Goal: Transaction & Acquisition: Obtain resource

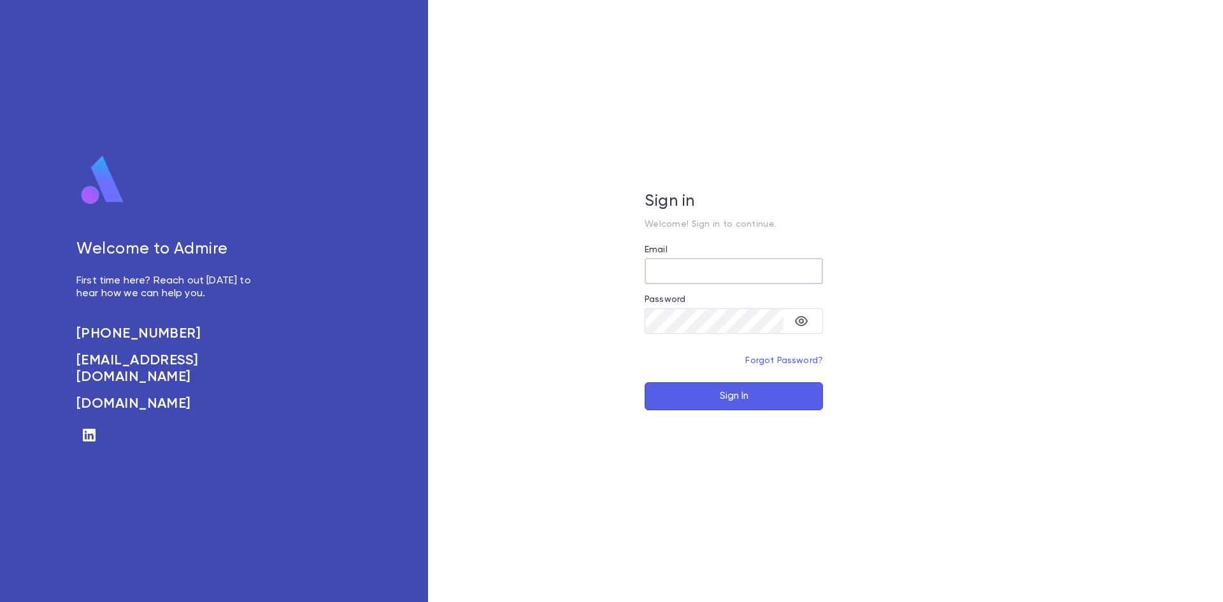
type input "**********"
click at [726, 391] on button "Sign In" at bounding box center [734, 396] width 178 height 28
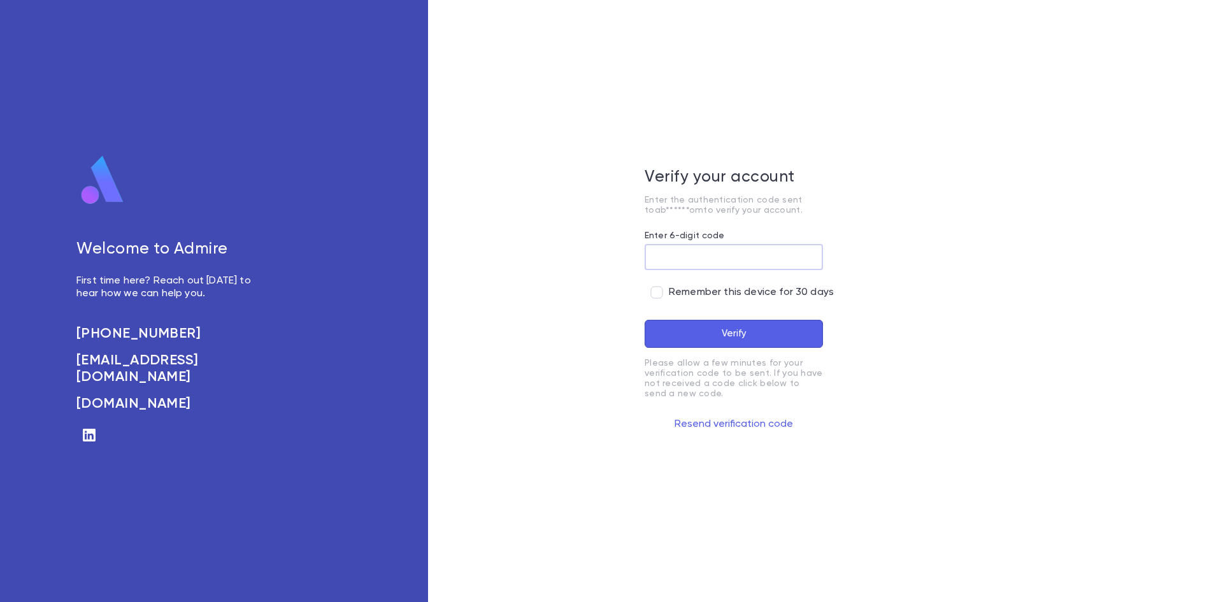
click at [698, 255] on input "Enter 6-digit code" at bounding box center [734, 257] width 178 height 25
click at [673, 254] on input "Enter 6-digit code" at bounding box center [734, 257] width 178 height 25
paste input "******"
type input "******"
click at [713, 343] on button "Verify" at bounding box center [734, 334] width 178 height 28
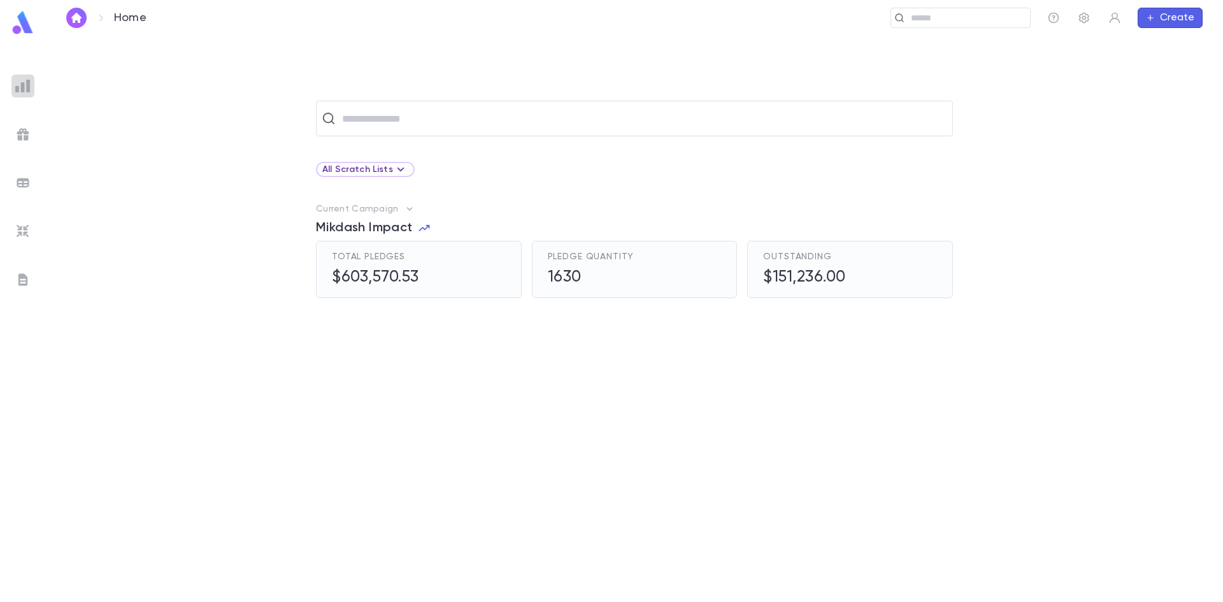
click at [20, 81] on img at bounding box center [22, 85] width 15 height 15
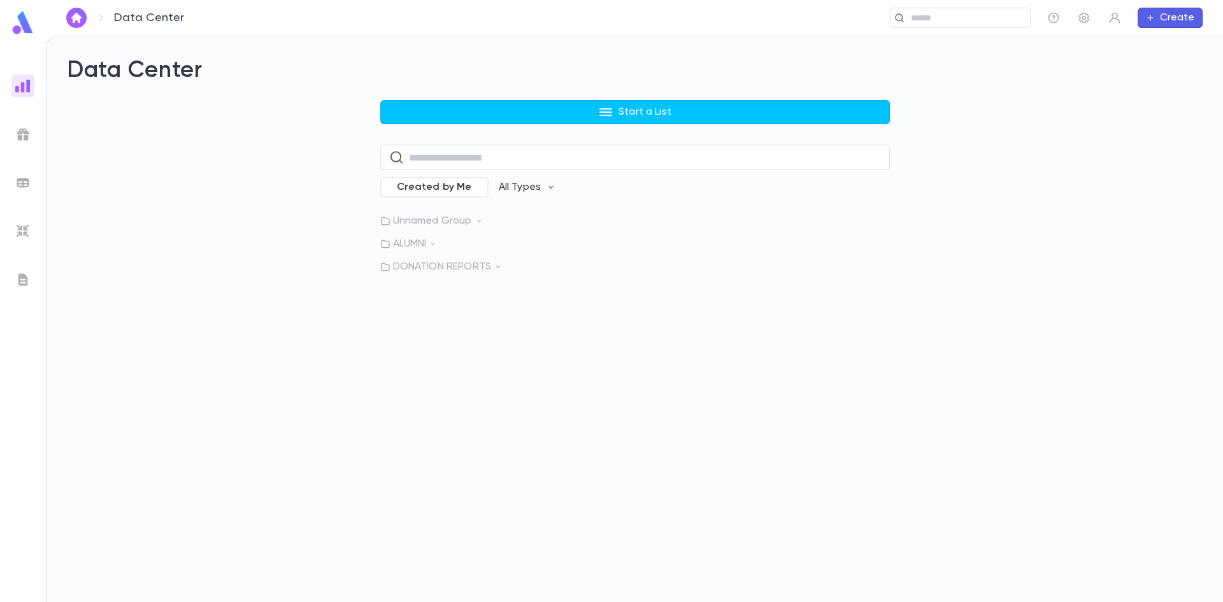
click at [469, 268] on p "DONATION REPORTS" at bounding box center [635, 267] width 510 height 13
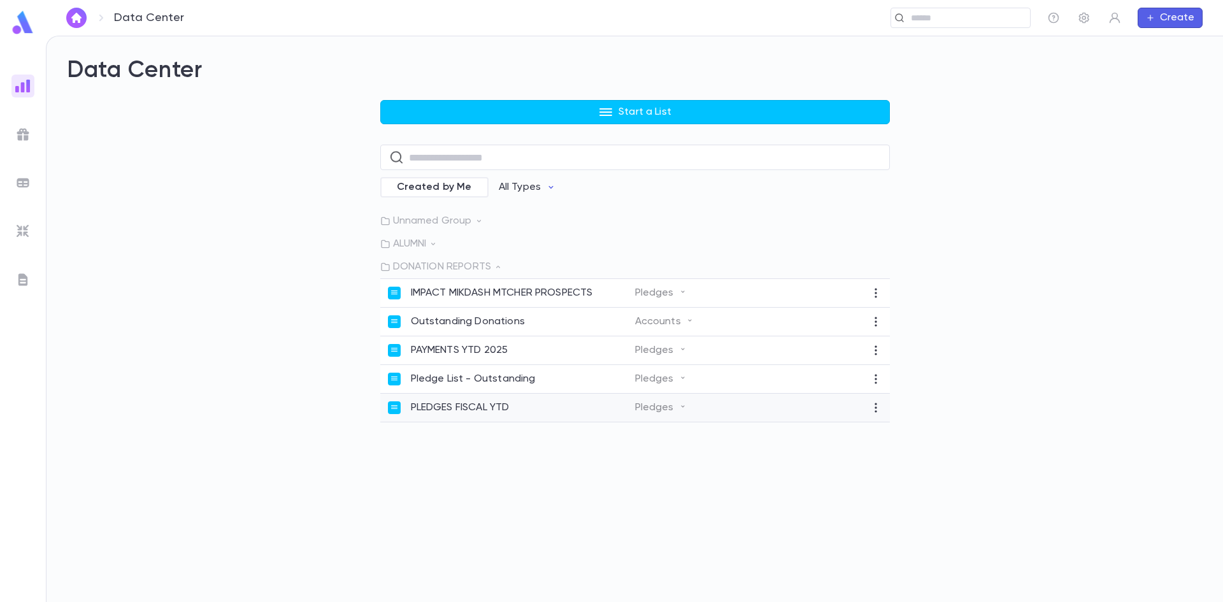
click at [450, 409] on p "PLEDGES FISCAL YTD" at bounding box center [460, 407] width 99 height 13
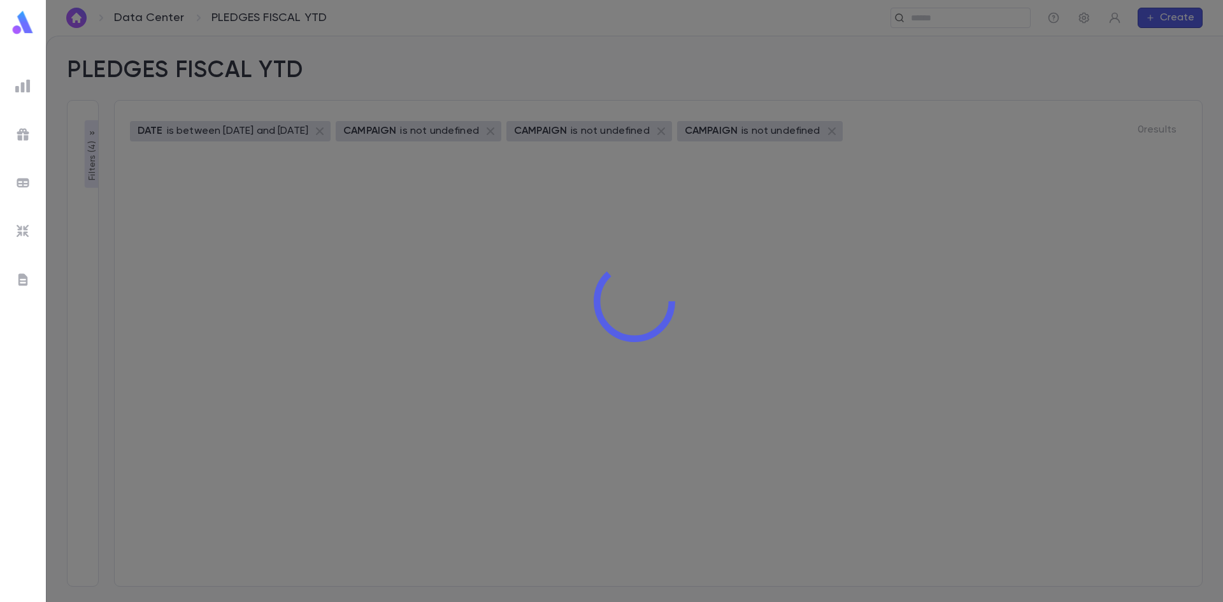
type input "**********"
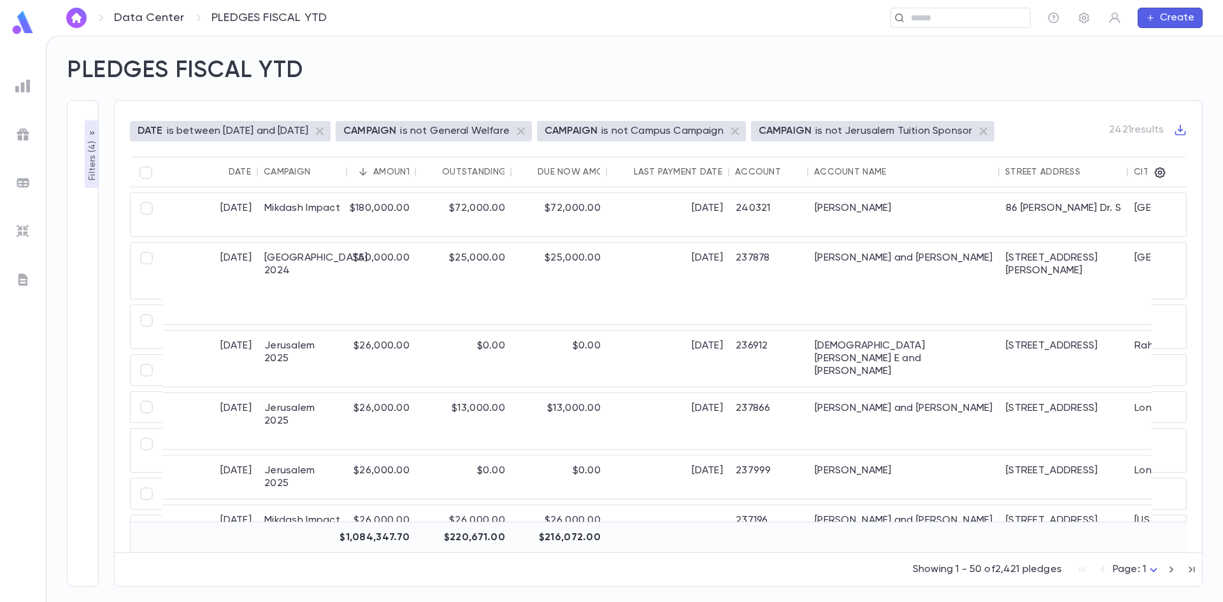
click at [226, 131] on p "is between [DATE] and [DATE]" at bounding box center [237, 131] width 141 height 13
click at [88, 166] on p "Filters ( 4 )" at bounding box center [92, 159] width 13 height 42
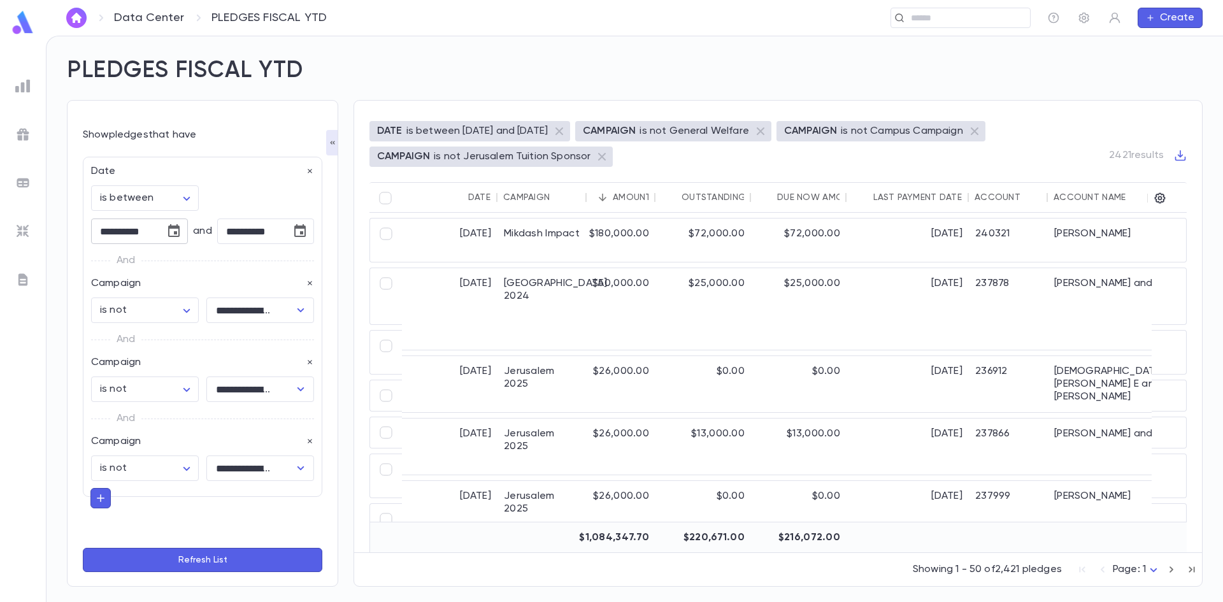
click at [141, 229] on input "**********" at bounding box center [123, 231] width 65 height 25
click at [170, 229] on icon "Choose date, selected date is Sep 1, 2024" at bounding box center [173, 230] width 11 height 13
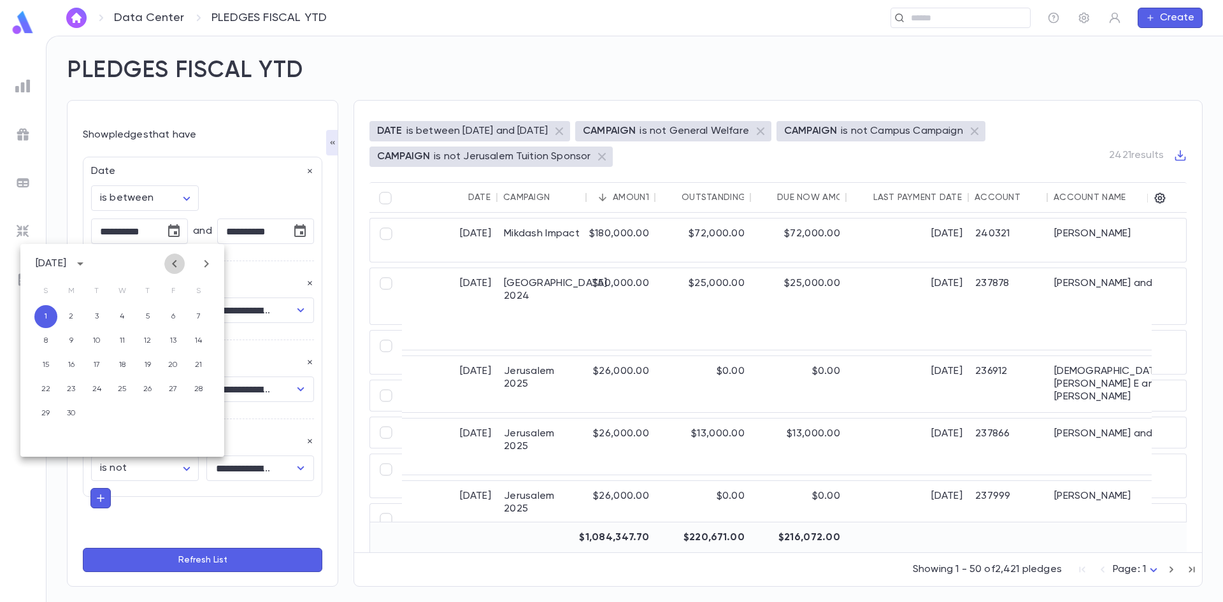
click at [173, 265] on icon "Previous month" at bounding box center [174, 264] width 4 height 8
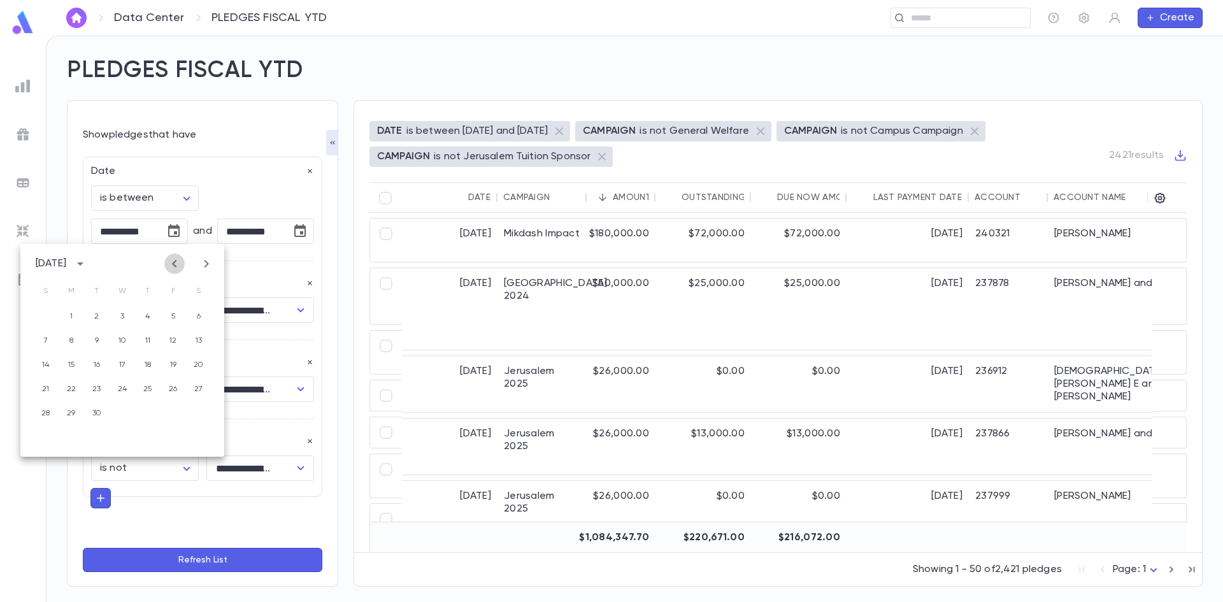
click at [173, 265] on icon "Previous month" at bounding box center [174, 264] width 4 height 8
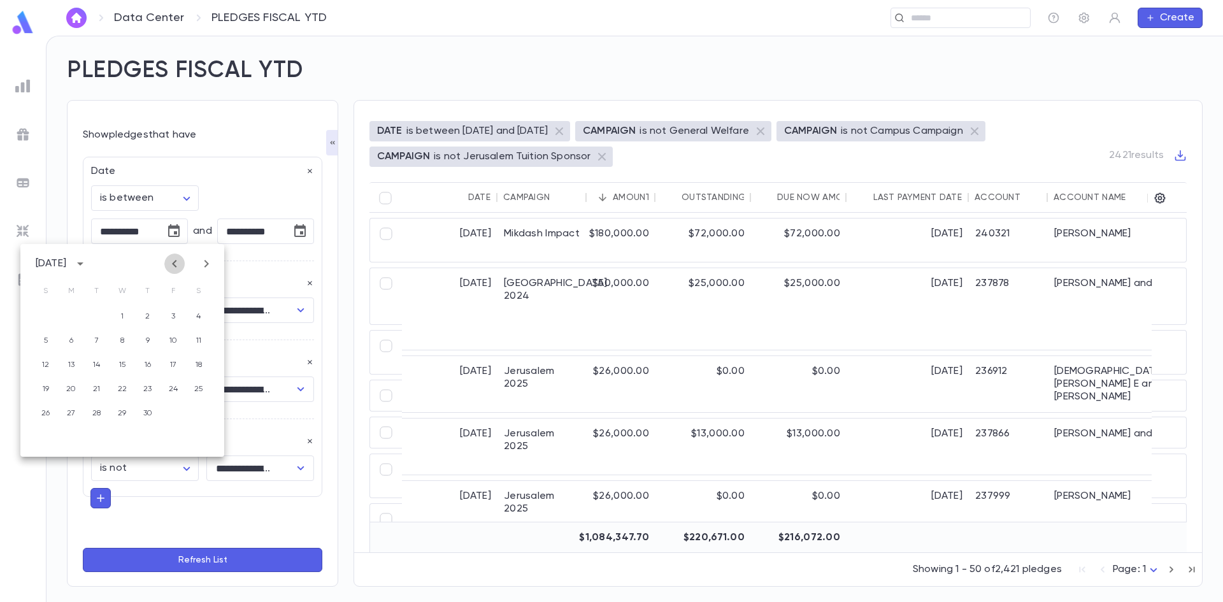
click at [173, 265] on icon "Previous month" at bounding box center [174, 264] width 4 height 8
click at [205, 261] on icon "Next month" at bounding box center [207, 264] width 4 height 8
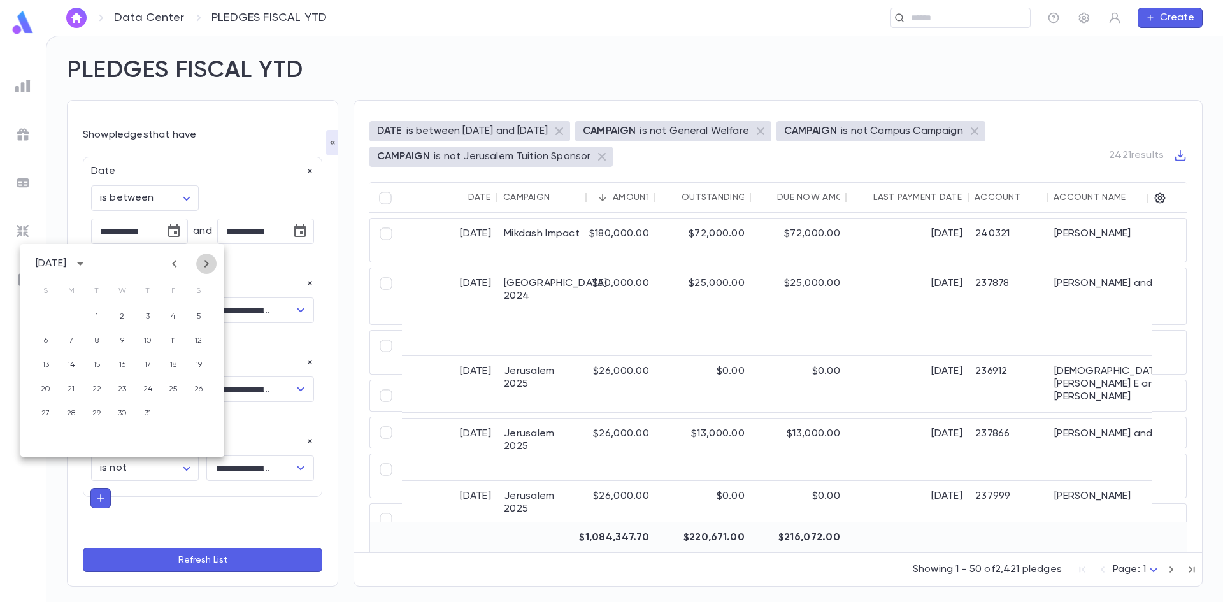
click at [204, 261] on icon "Next month" at bounding box center [206, 263] width 15 height 15
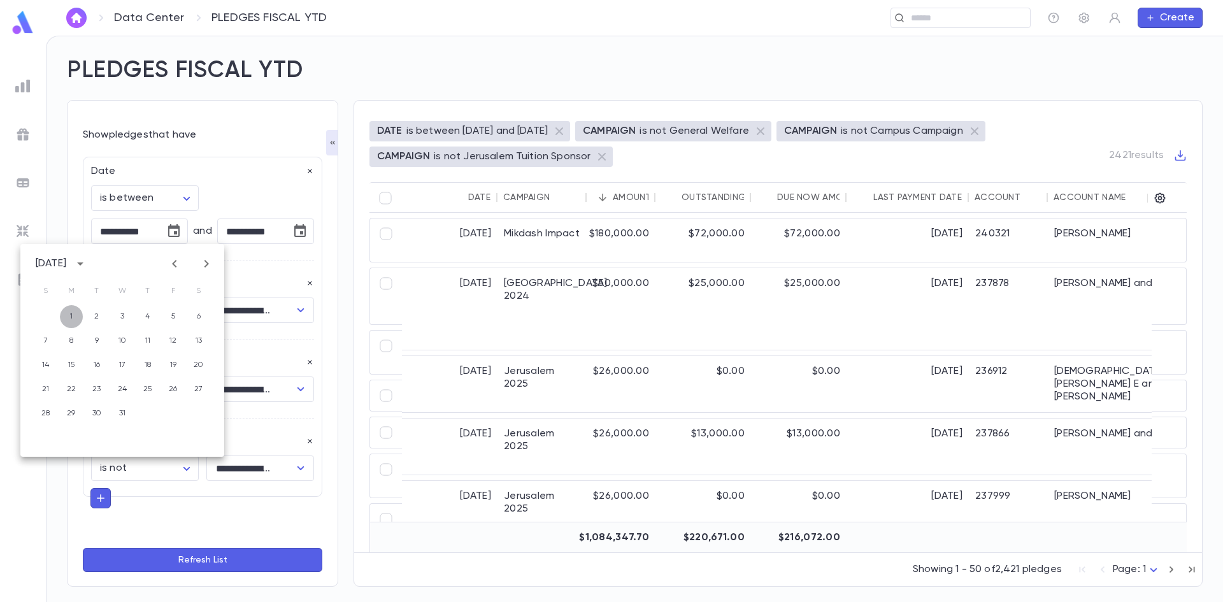
click at [73, 317] on button "1" at bounding box center [71, 316] width 23 height 23
type input "**********"
click at [292, 231] on icon "Choose date, selected date is Aug 31, 2025" at bounding box center [299, 231] width 15 height 15
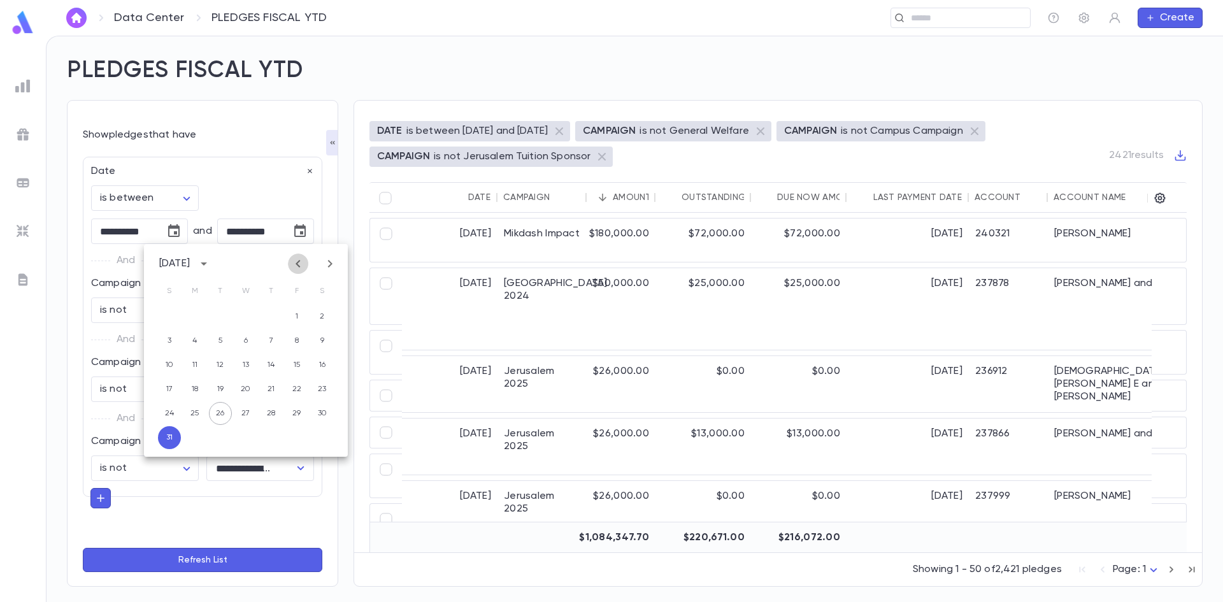
click at [300, 265] on icon "Previous month" at bounding box center [298, 263] width 15 height 15
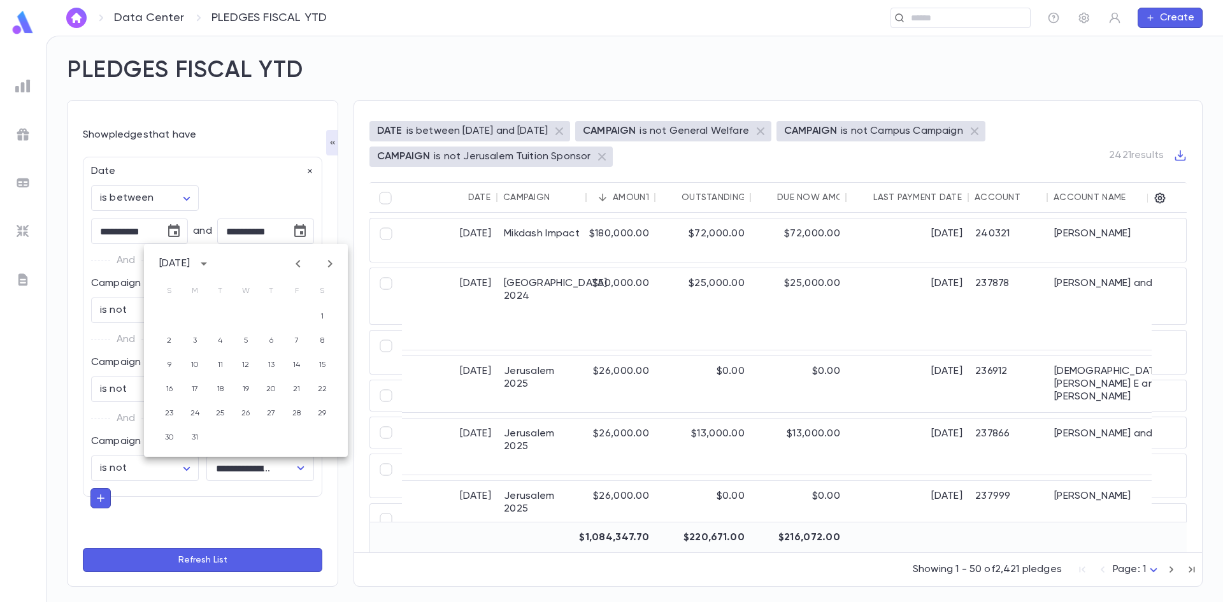
click at [300, 265] on icon "Previous month" at bounding box center [298, 263] width 15 height 15
click at [329, 262] on icon "Next month" at bounding box center [329, 263] width 15 height 15
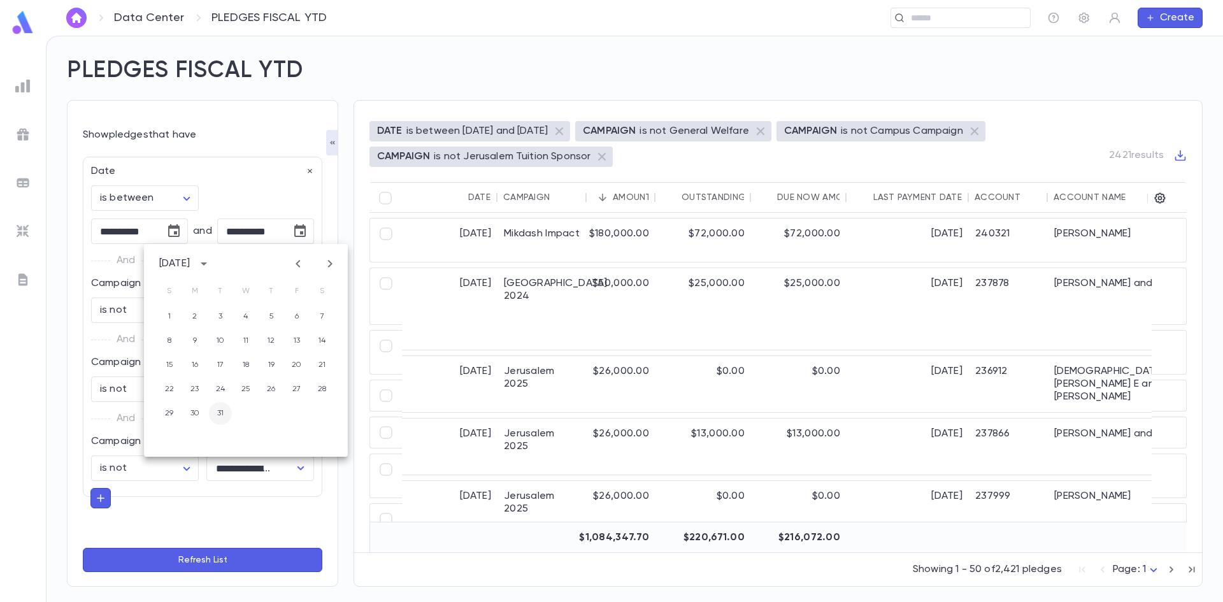
click at [222, 413] on button "31" at bounding box center [220, 413] width 23 height 23
type input "**********"
click at [220, 555] on button "Refresh List" at bounding box center [203, 560] width 240 height 24
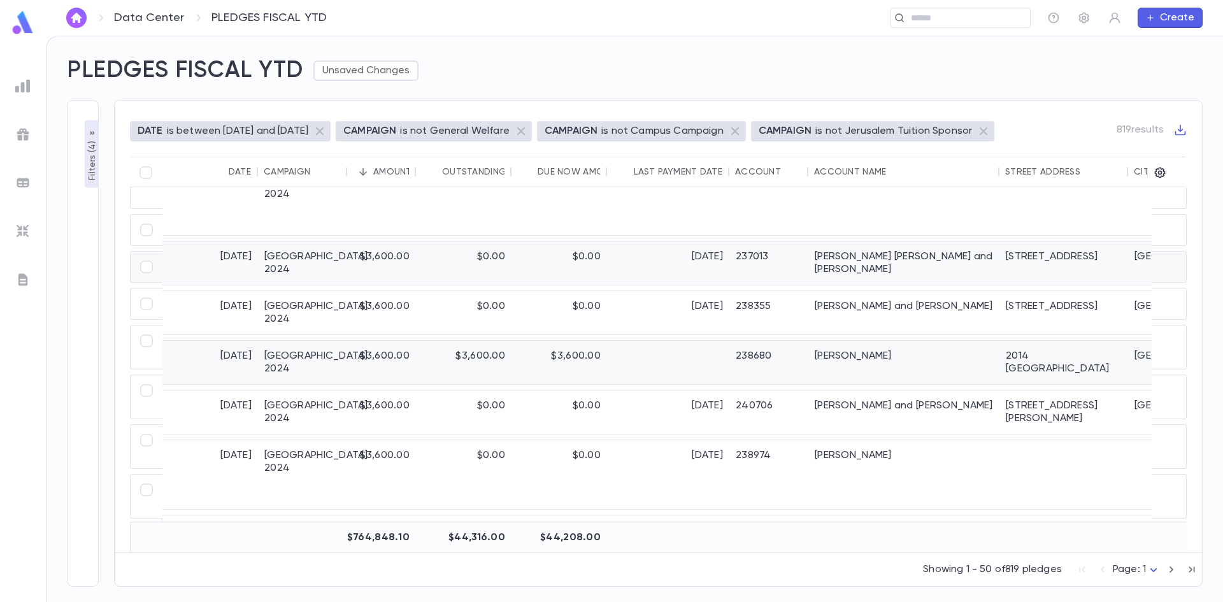
scroll to position [1674, 0]
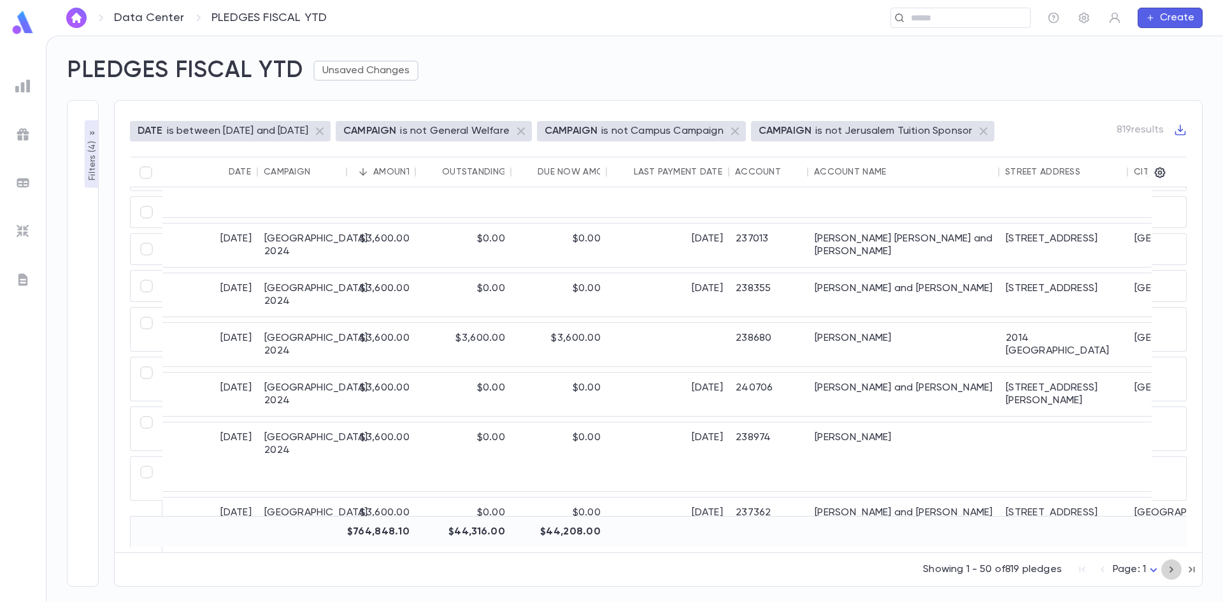
click at [1174, 573] on icon "button" at bounding box center [1172, 569] width 14 height 15
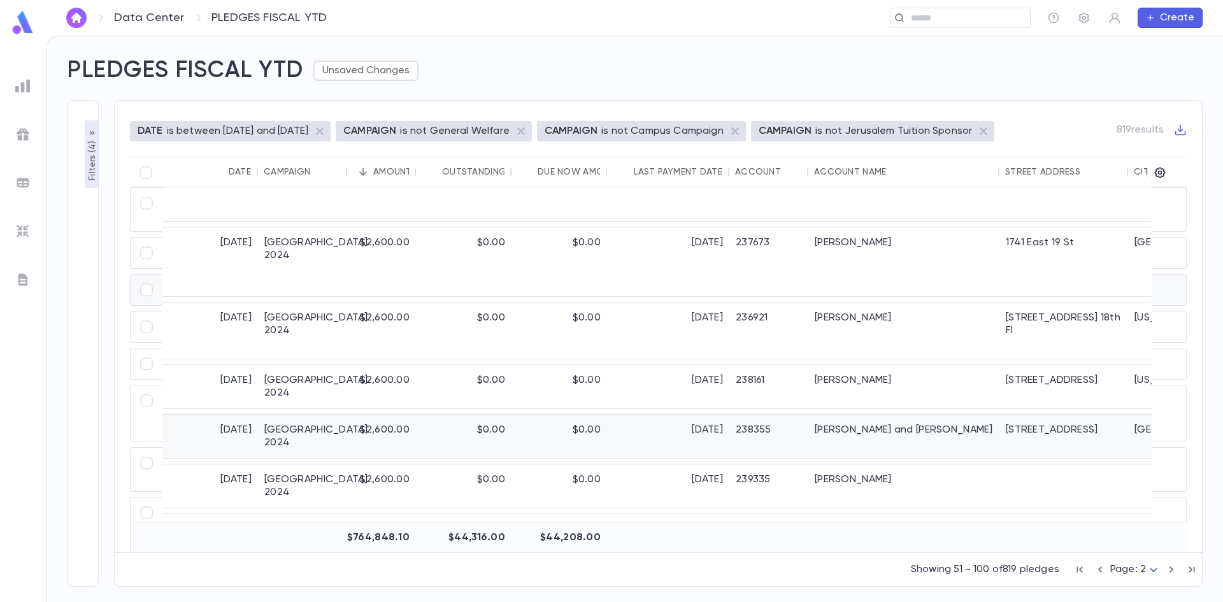
scroll to position [0, 0]
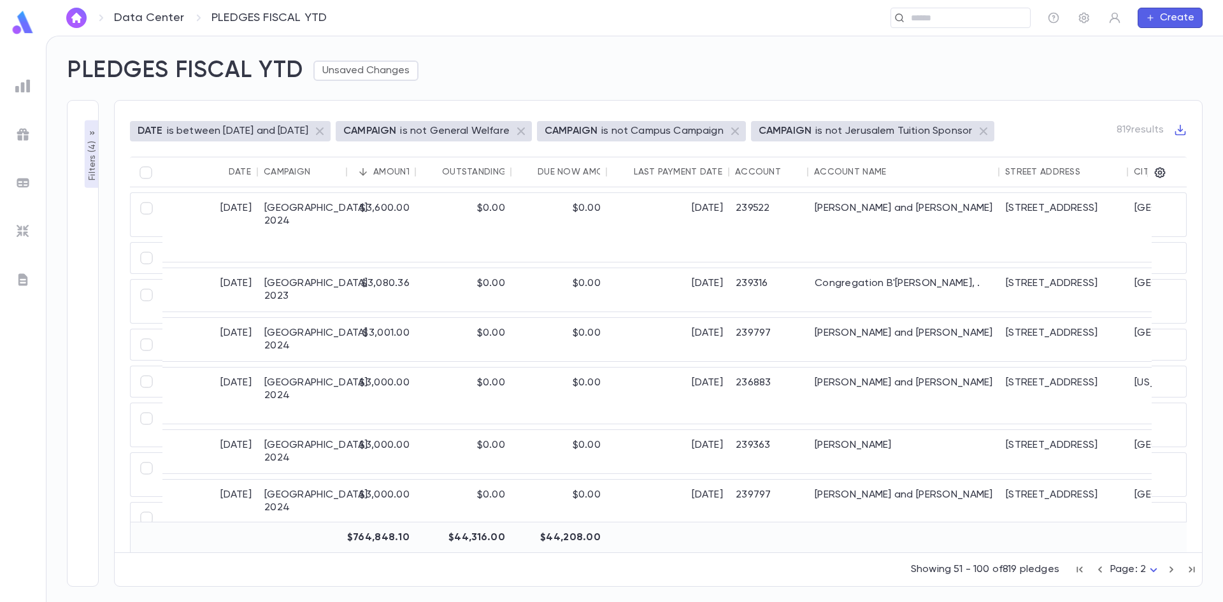
click at [585, 175] on div "Due Now Amount" at bounding box center [580, 172] width 84 height 10
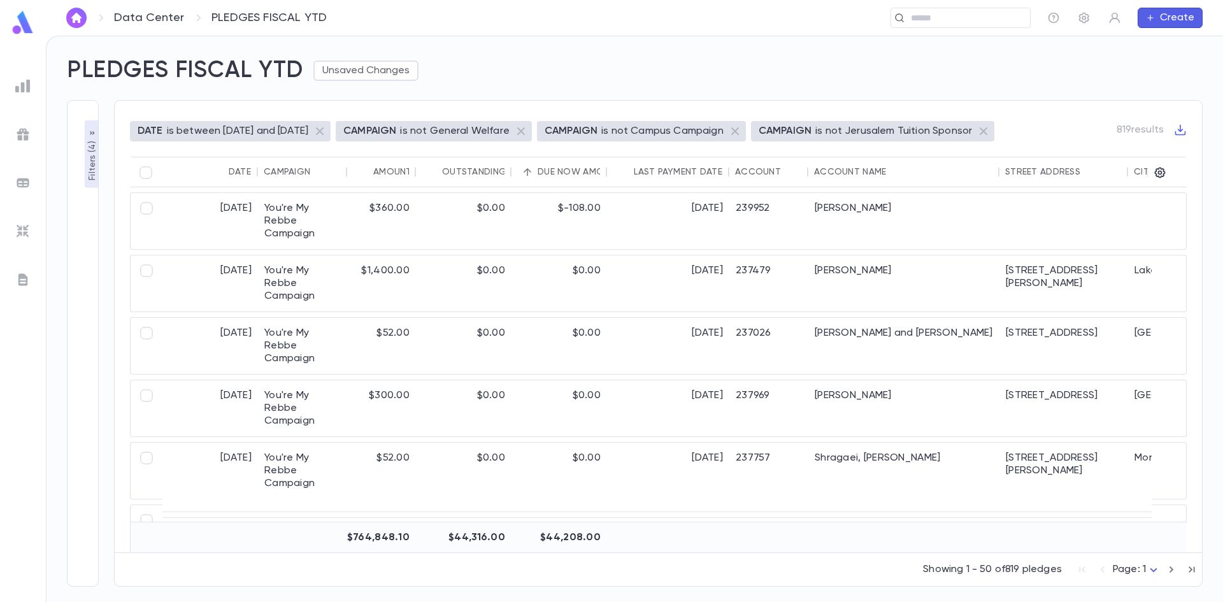
click at [583, 175] on div "Due Now Amount" at bounding box center [580, 172] width 84 height 10
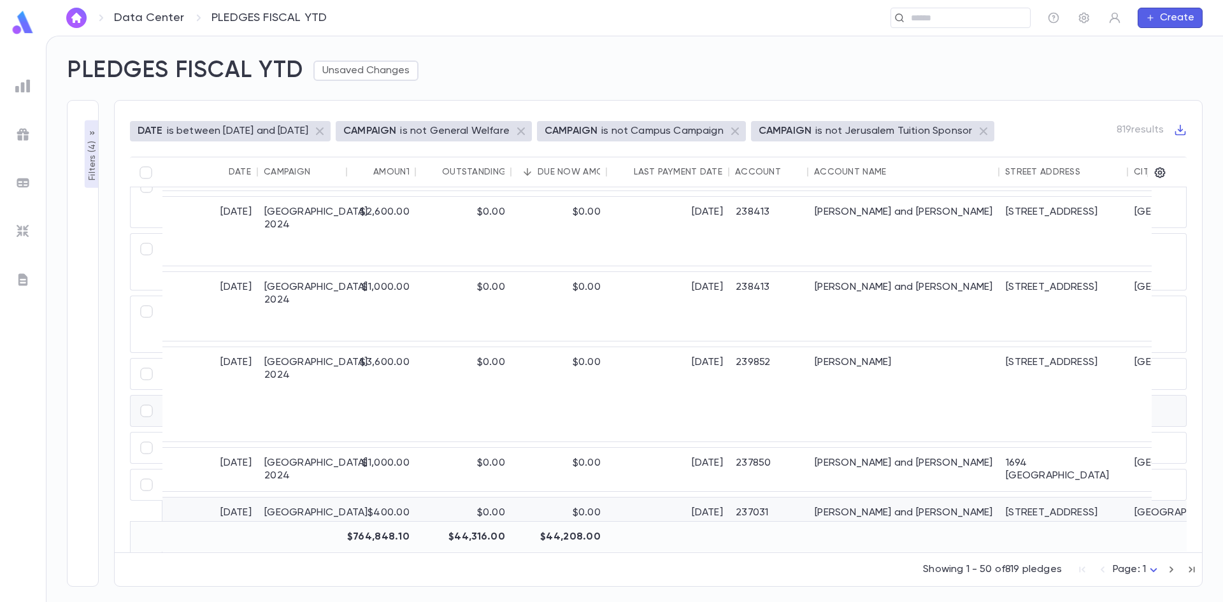
scroll to position [1967, 0]
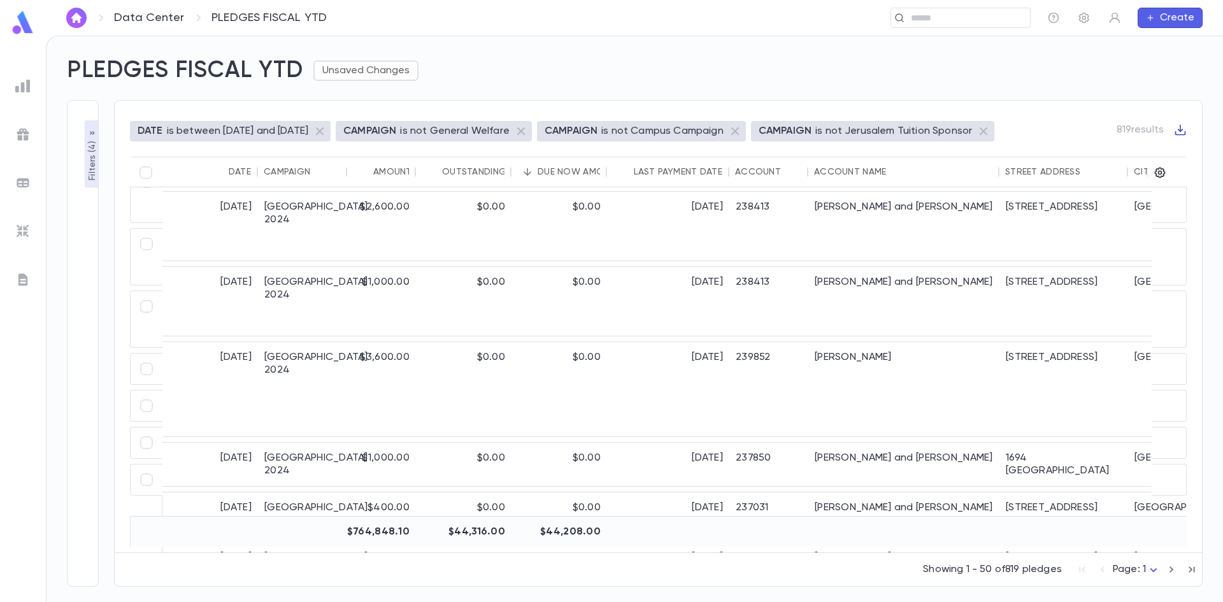
click at [1181, 129] on icon "button" at bounding box center [1180, 130] width 13 height 13
click at [1160, 150] on li "Download CSV" at bounding box center [1169, 151] width 92 height 20
